Goal: Transaction & Acquisition: Purchase product/service

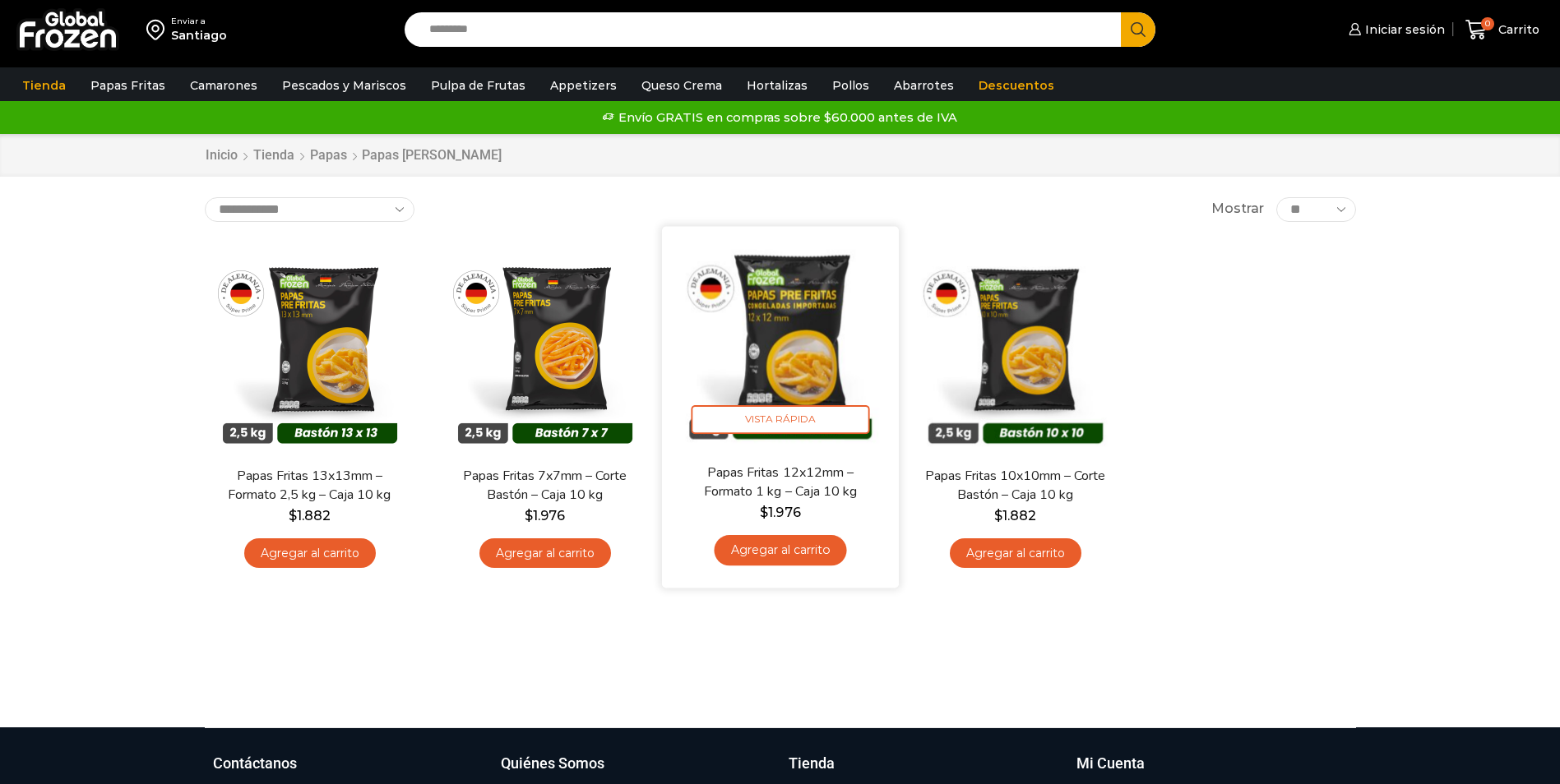
click at [757, 545] on link "Agregar al carrito" at bounding box center [780, 551] width 132 height 31
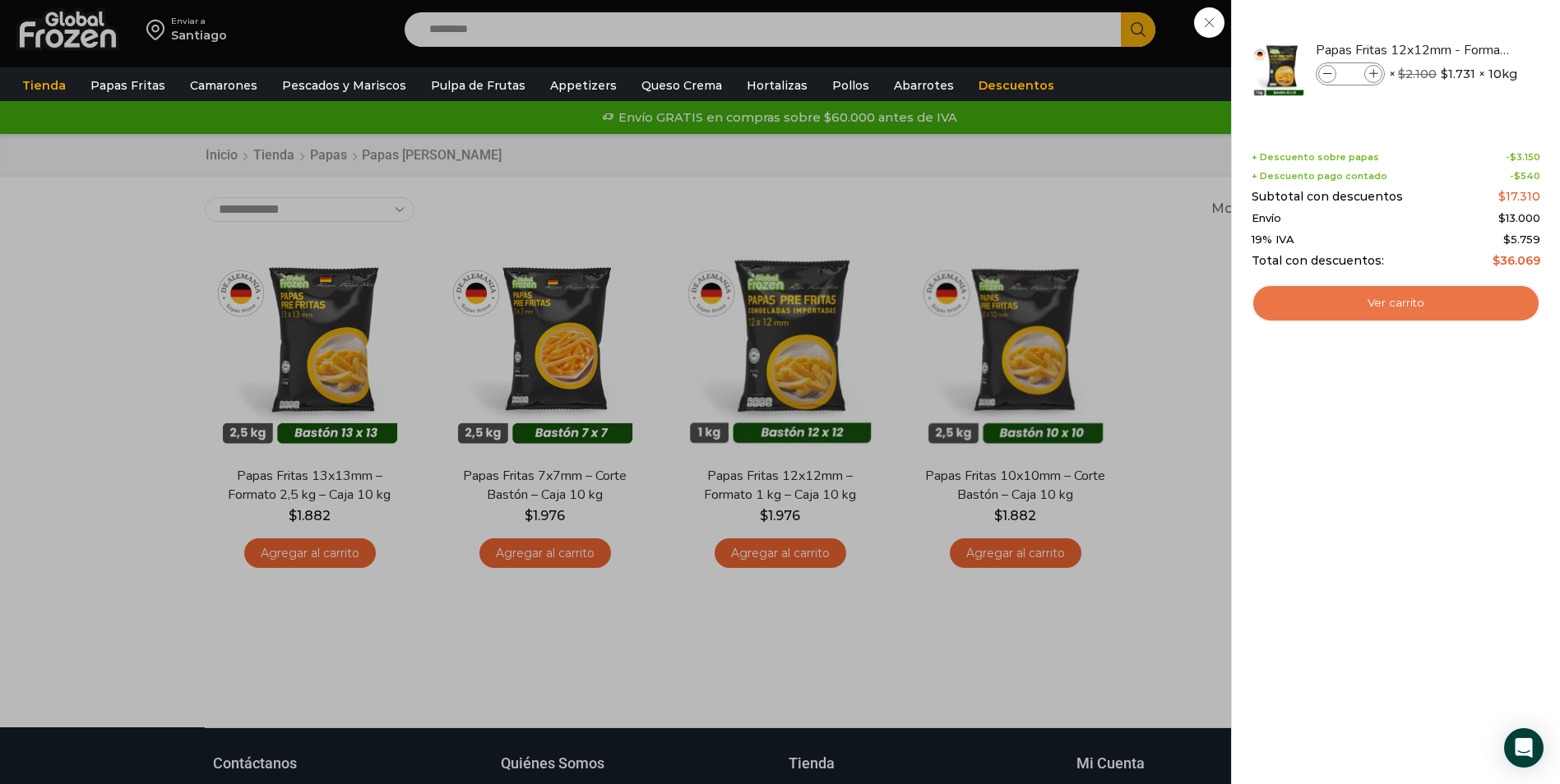
click at [1334, 302] on link "Ver carrito" at bounding box center [1396, 304] width 289 height 38
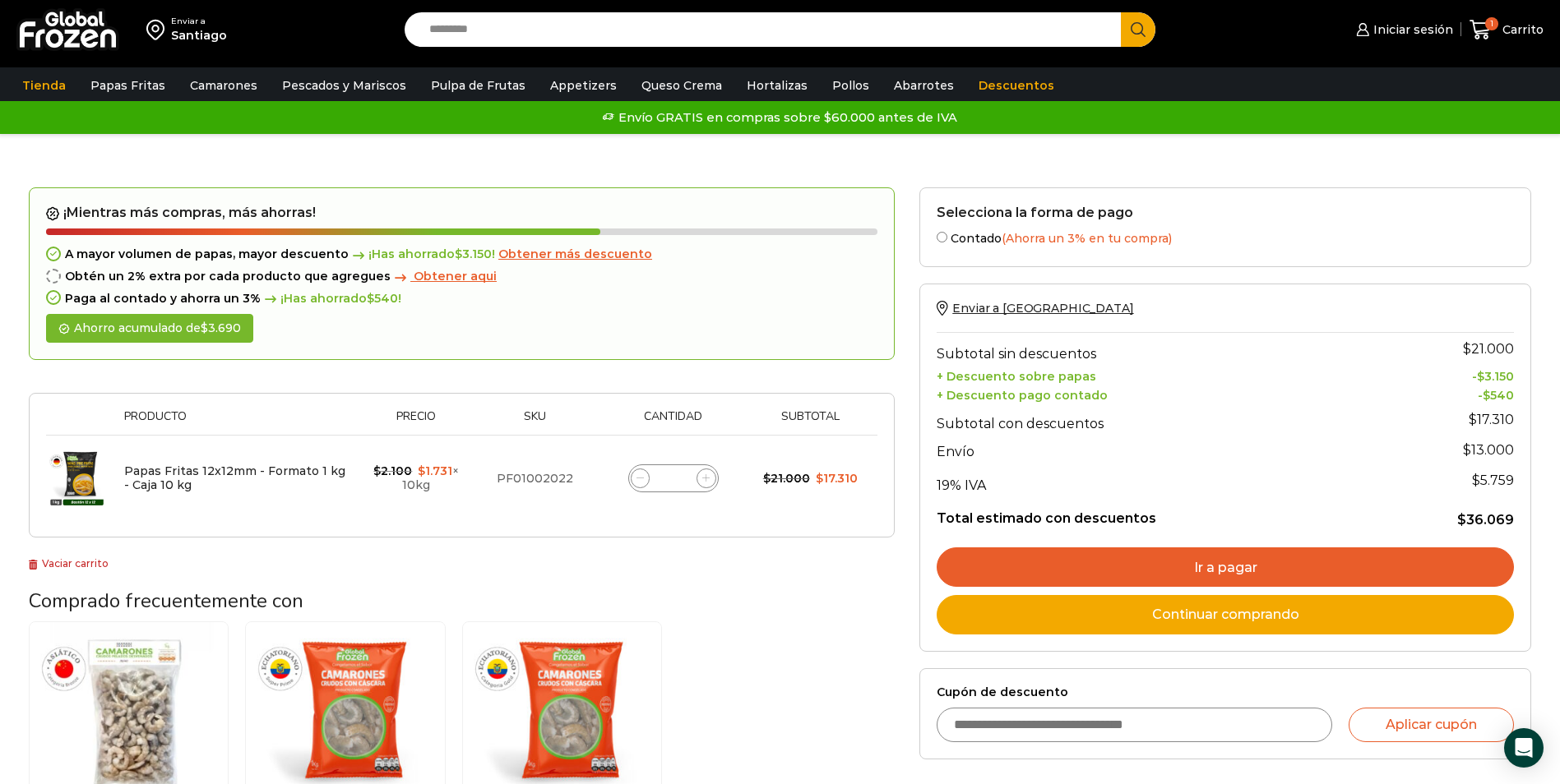
click at [682, 483] on input "*" at bounding box center [672, 478] width 23 height 23
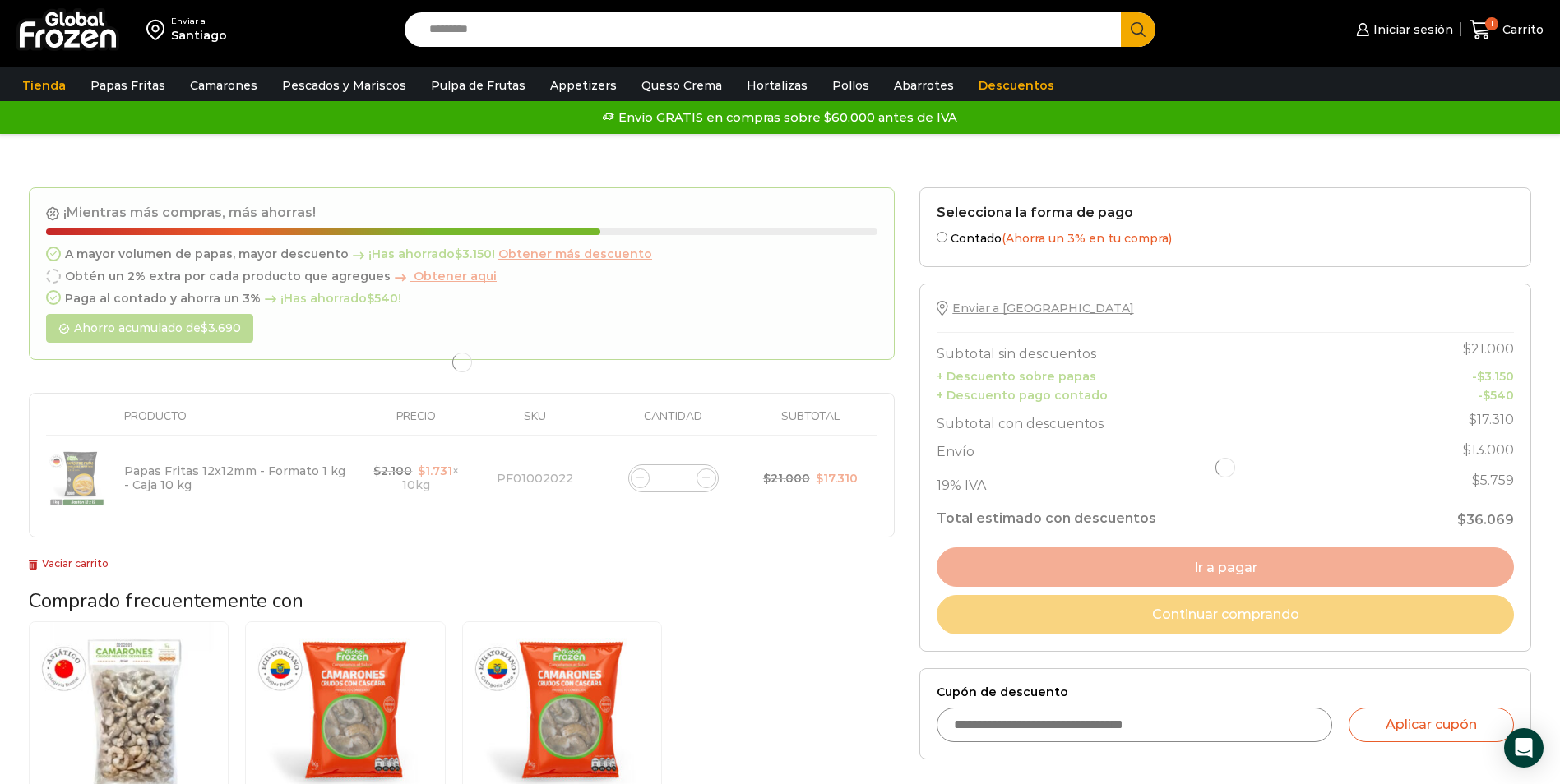
type input "**"
click at [760, 662] on div "Camarón 36/40 Crudo Pelado sin Vena - Bronze - Caja 10 kg $ 5.617 Agregar al ca…" at bounding box center [462, 768] width 866 height 293
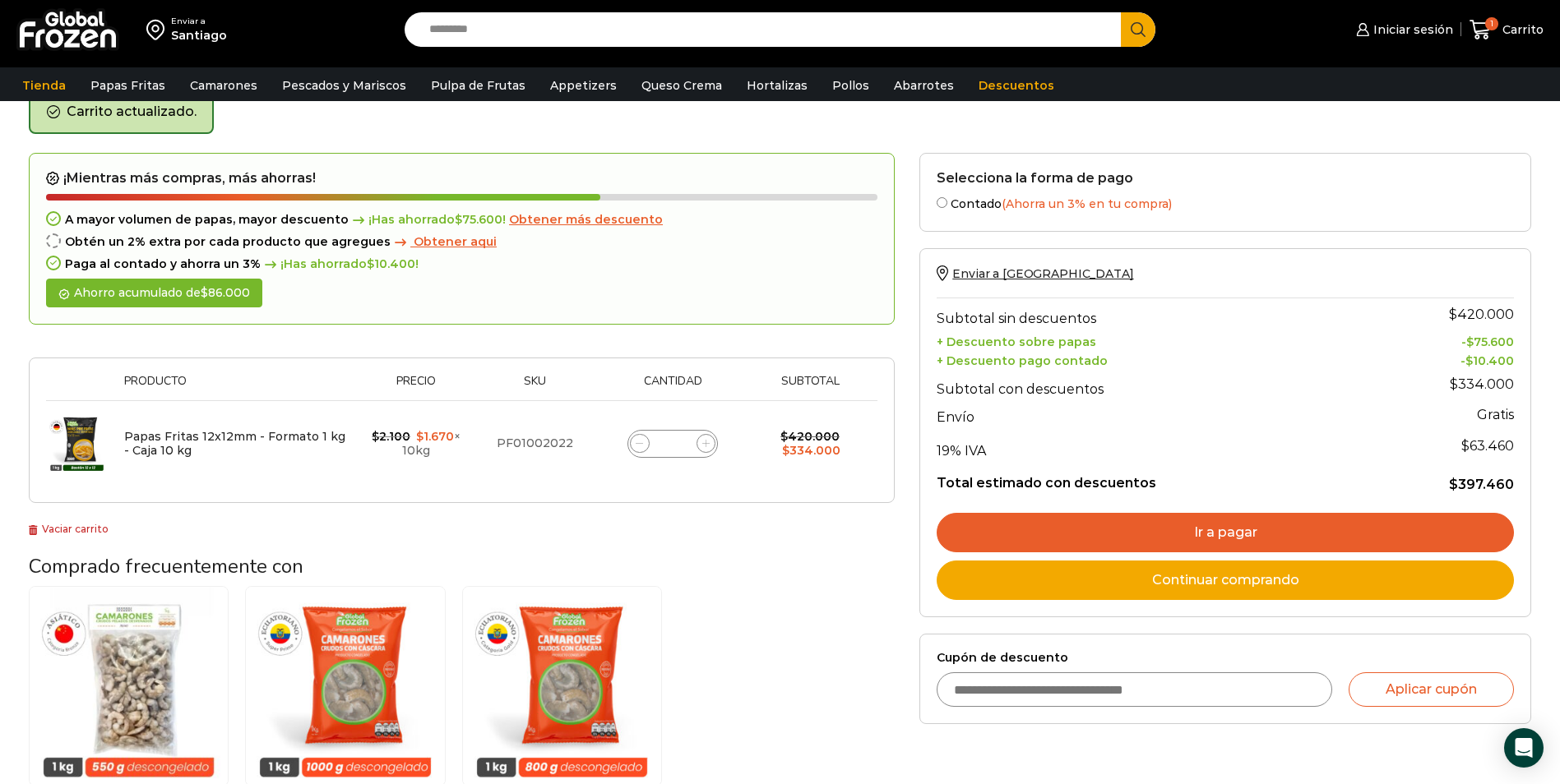
scroll to position [84, 0]
click at [1220, 522] on link "Ir a pagar" at bounding box center [1225, 532] width 577 height 39
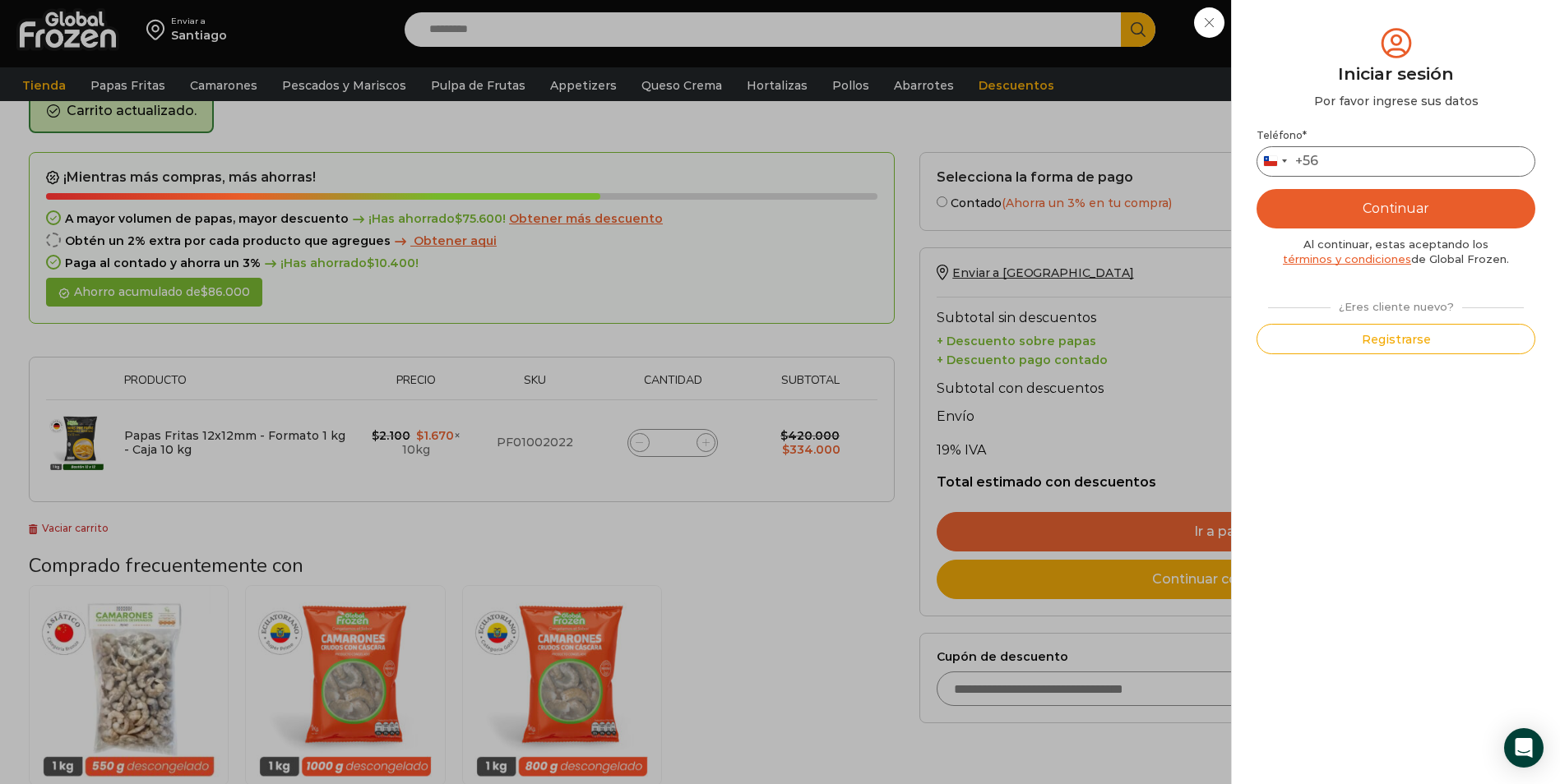
click at [1420, 171] on input "Teléfono *" at bounding box center [1396, 162] width 279 height 31
type input "*********"
click at [1402, 206] on button "Continuar" at bounding box center [1396, 208] width 279 height 39
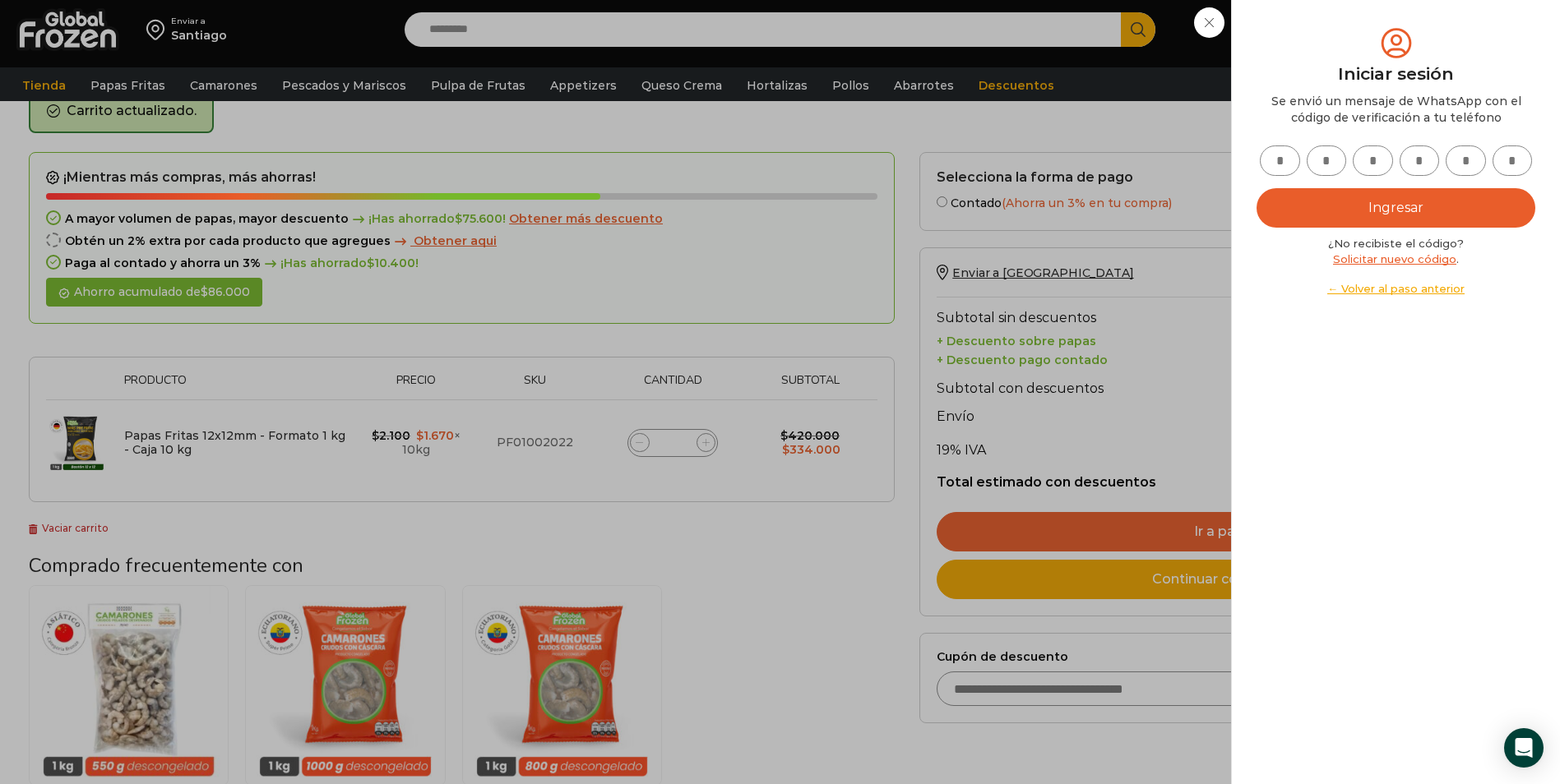
click at [1285, 161] on input "text" at bounding box center [1280, 161] width 40 height 31
type input "*"
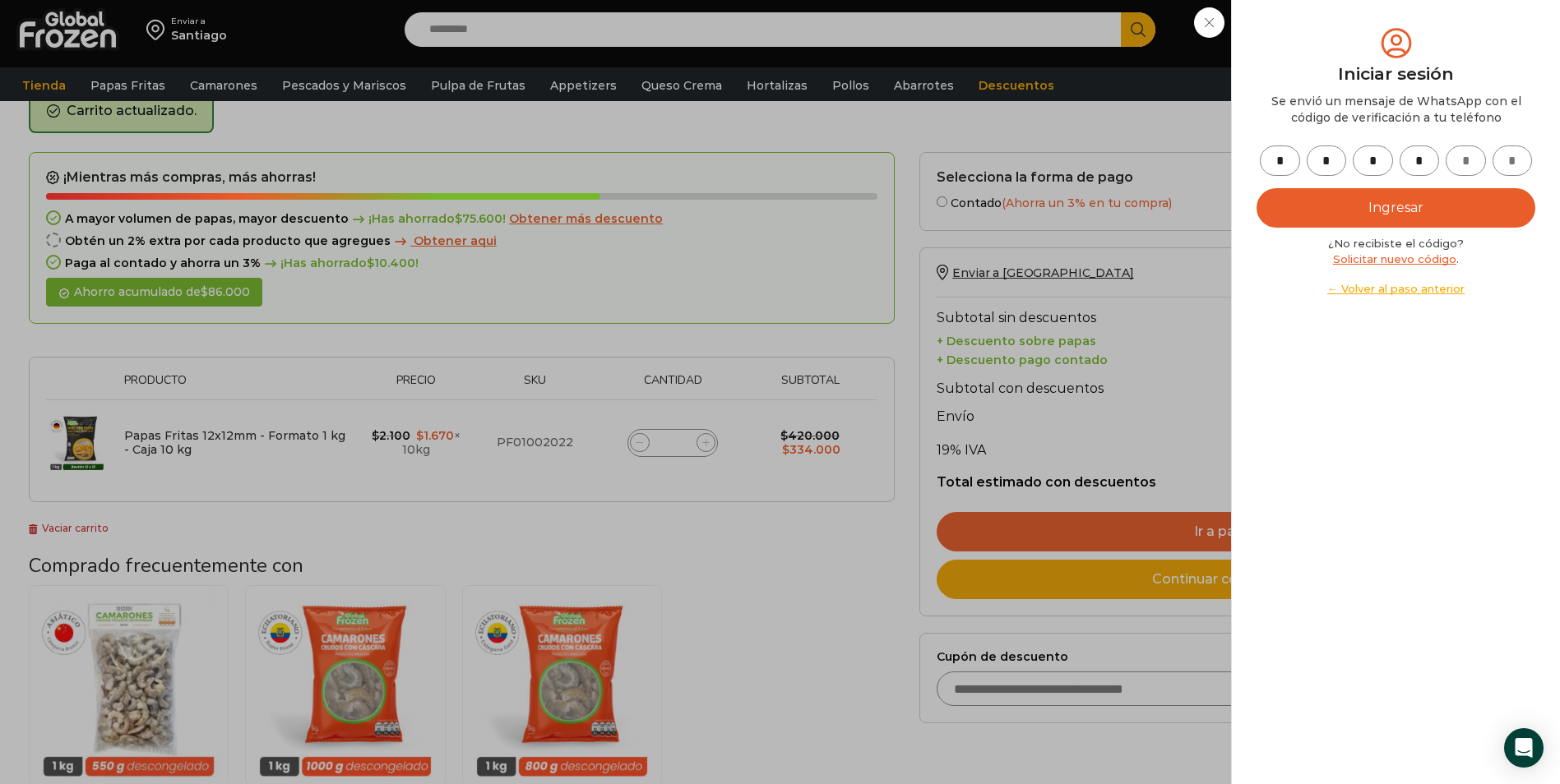
type input "*"
click at [1373, 213] on button "Ingresar" at bounding box center [1396, 208] width 279 height 39
click at [1420, 204] on button "Ingresar" at bounding box center [1396, 208] width 279 height 39
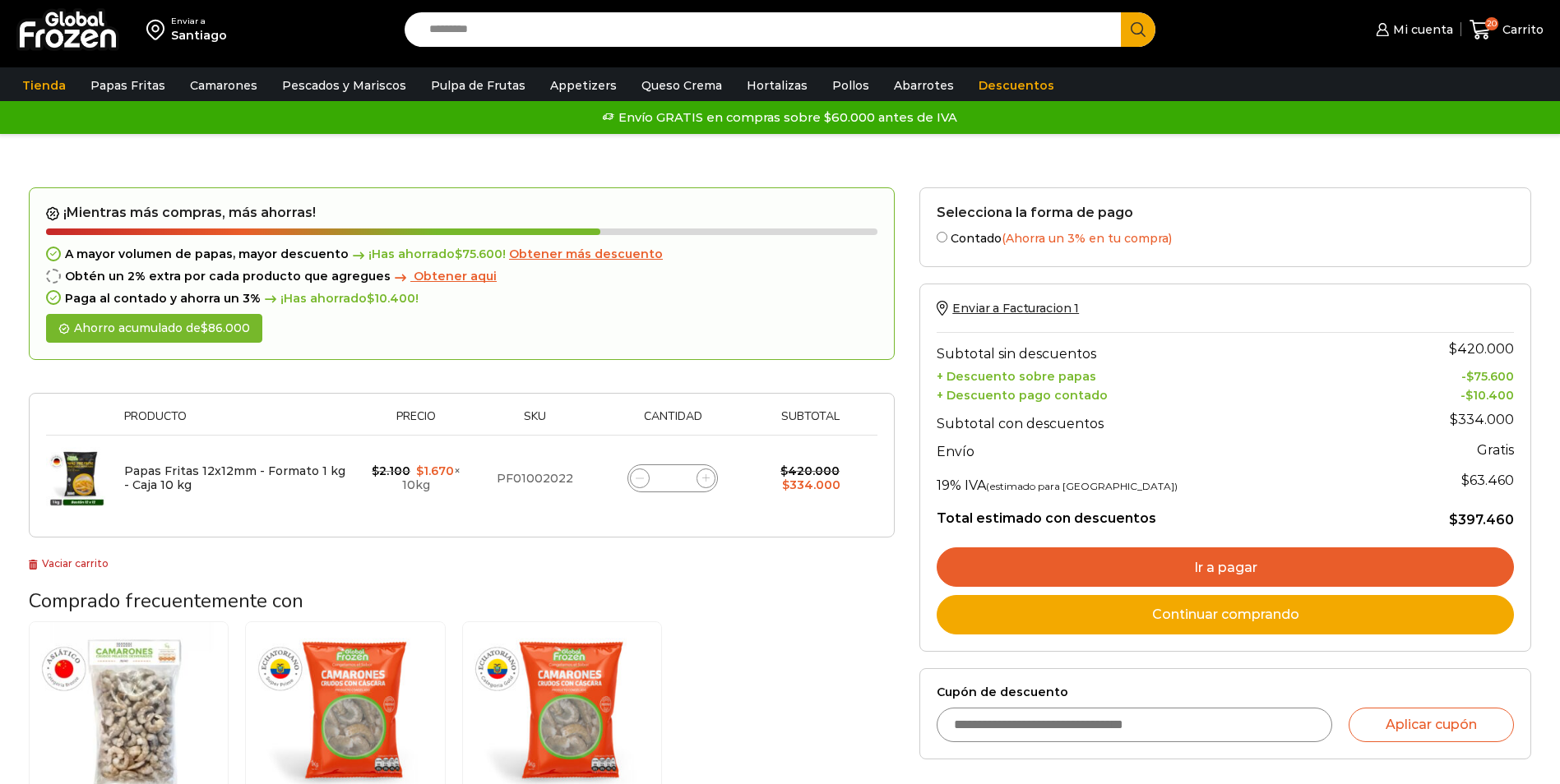
drag, startPoint x: 1239, startPoint y: 573, endPoint x: 1229, endPoint y: 568, distance: 11.2
click at [1239, 573] on link "Ir a pagar" at bounding box center [1225, 566] width 577 height 39
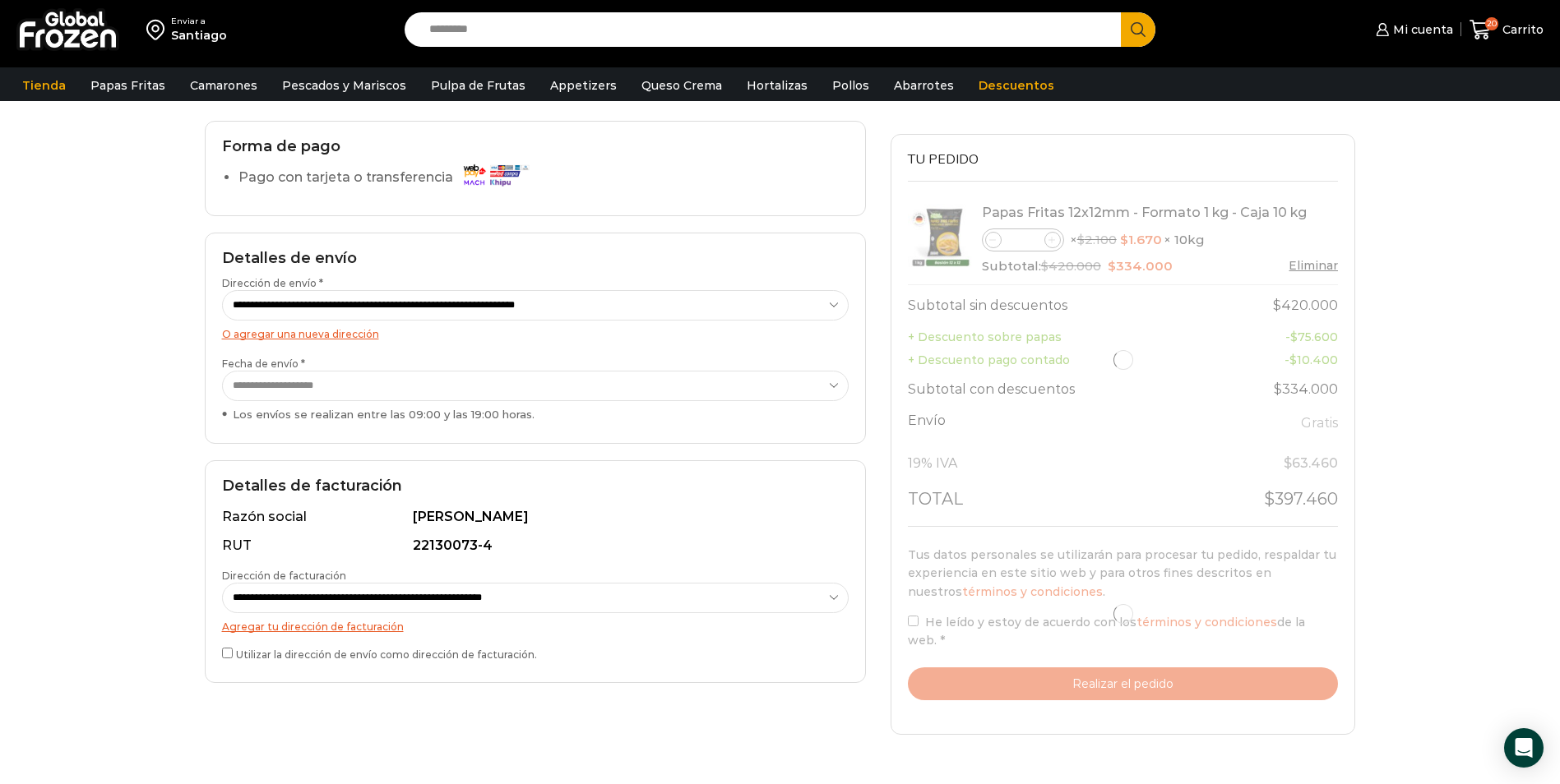
scroll to position [164, 0]
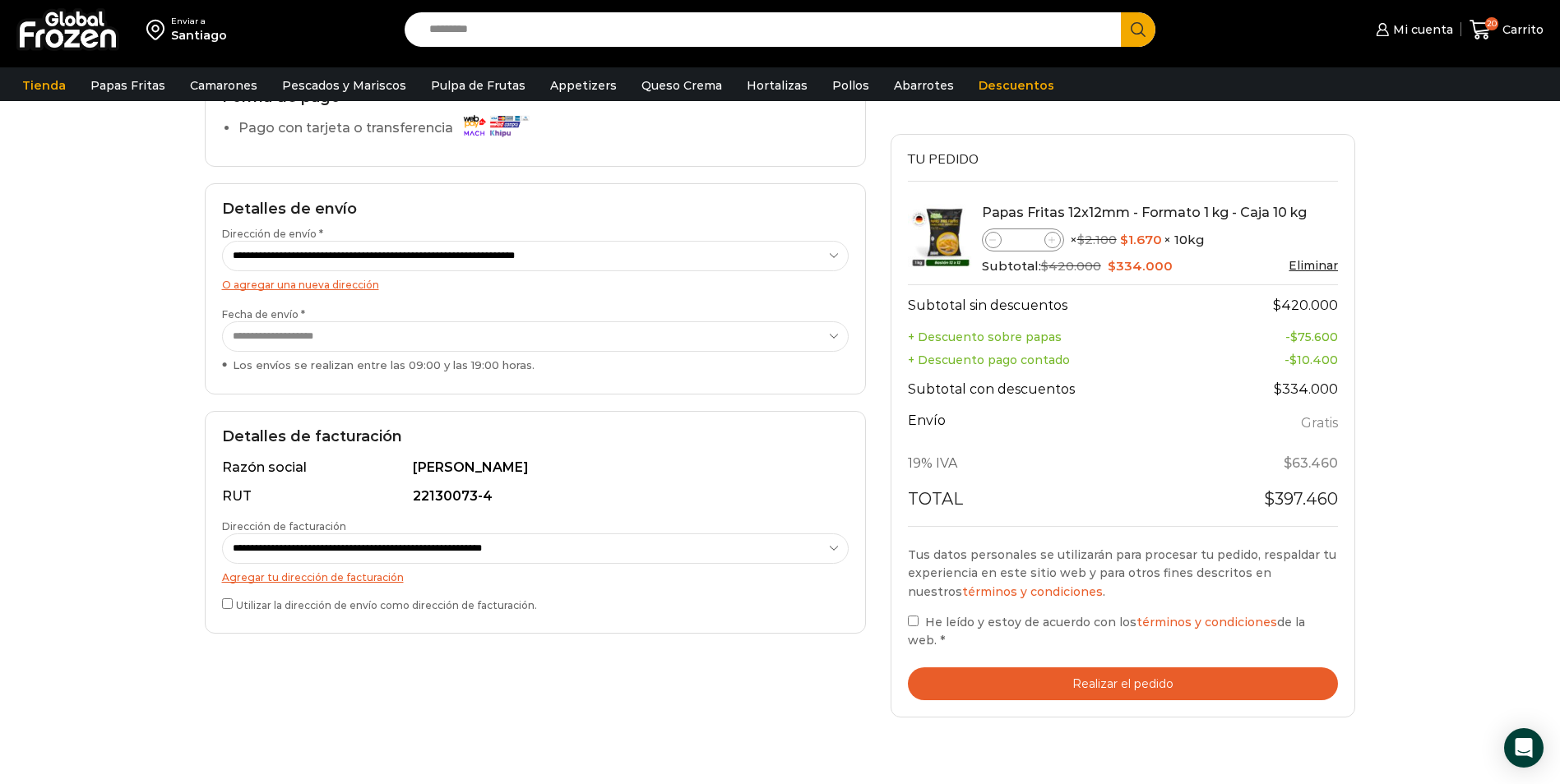
click at [1045, 668] on button "Realizar el pedido" at bounding box center [1123, 684] width 431 height 34
